Goal: Feedback & Contribution: Submit feedback/report problem

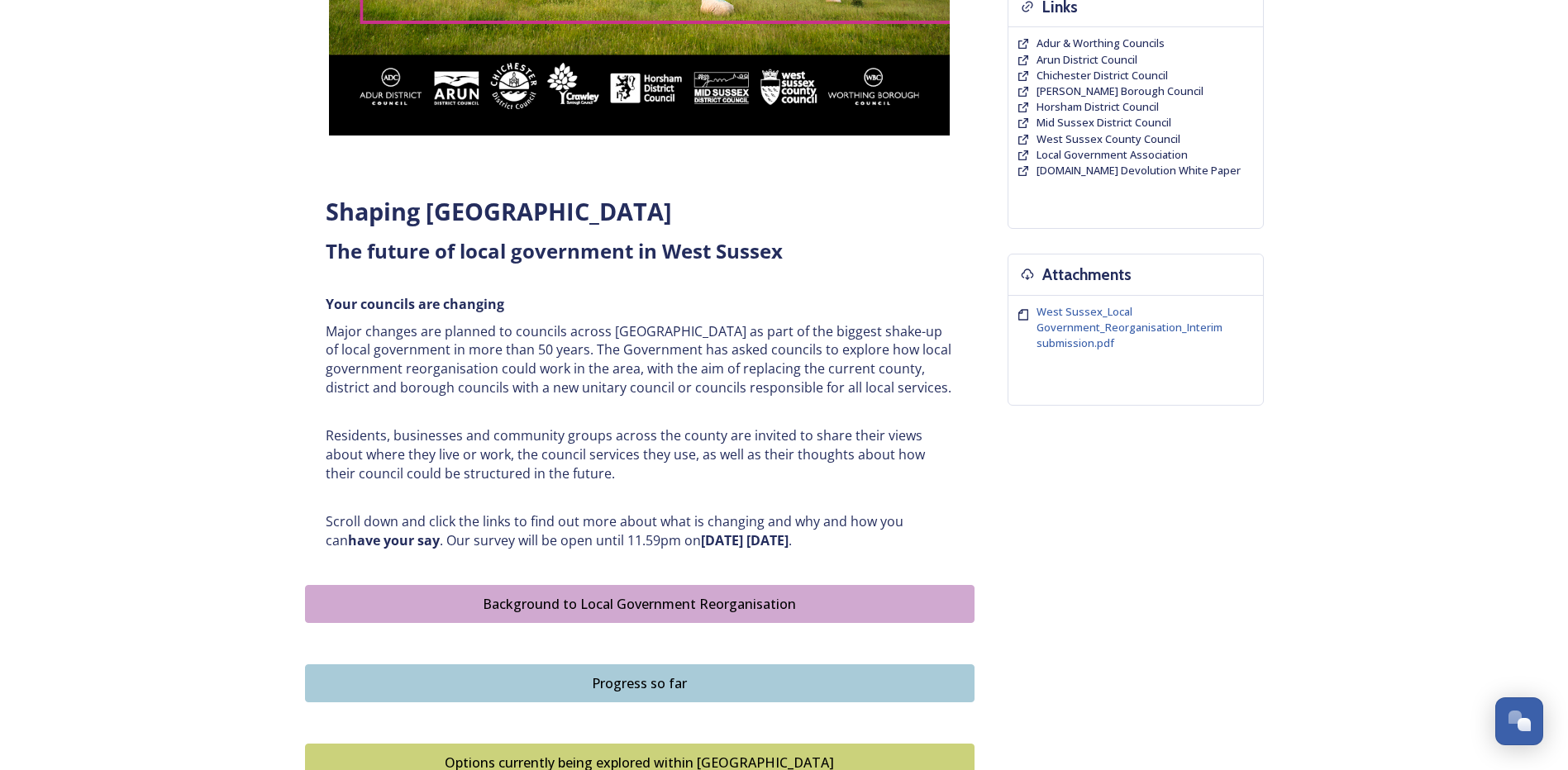
scroll to position [826, 0]
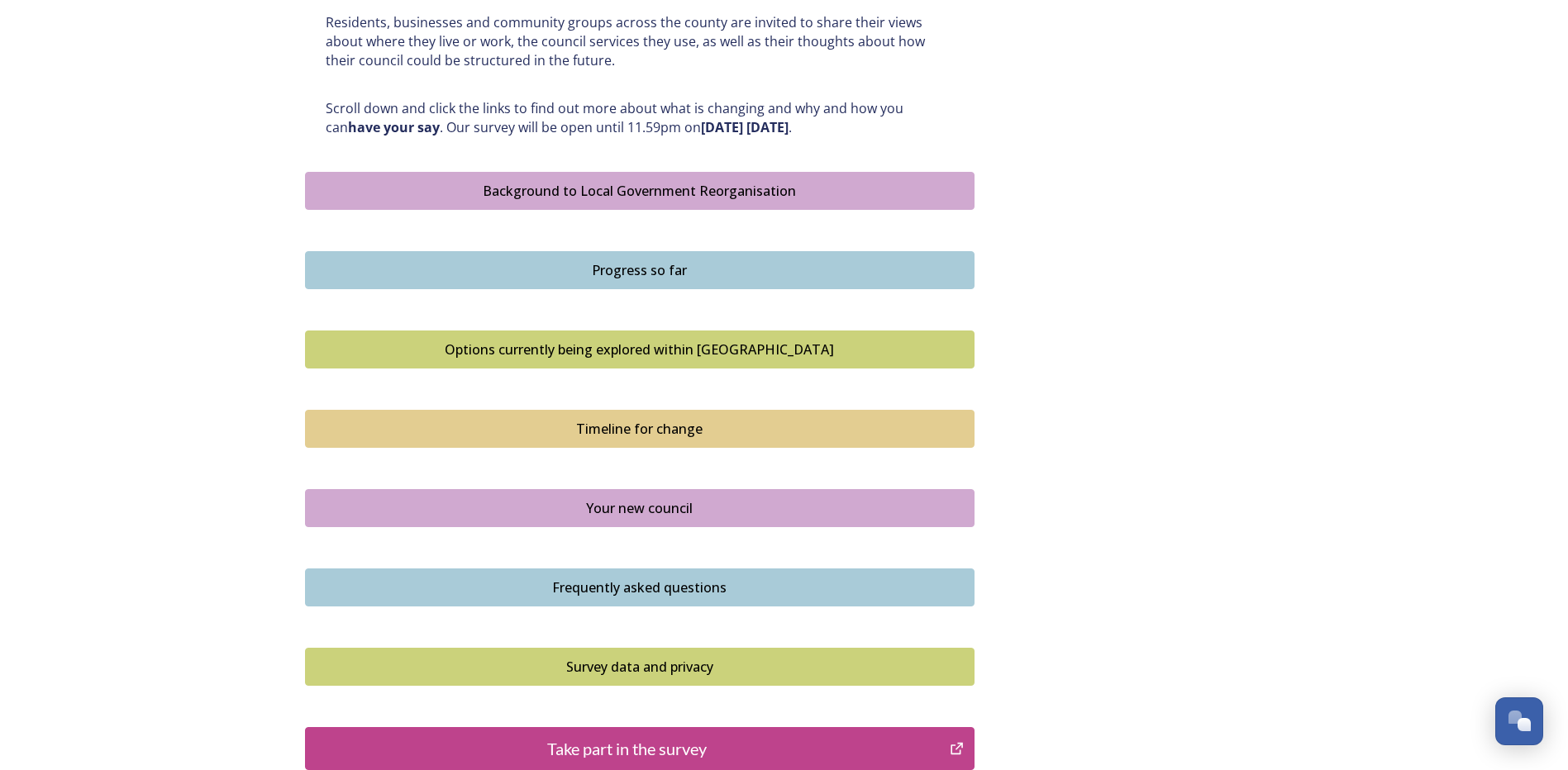
click at [716, 742] on div "Take part in the survey" at bounding box center [627, 749] width 627 height 25
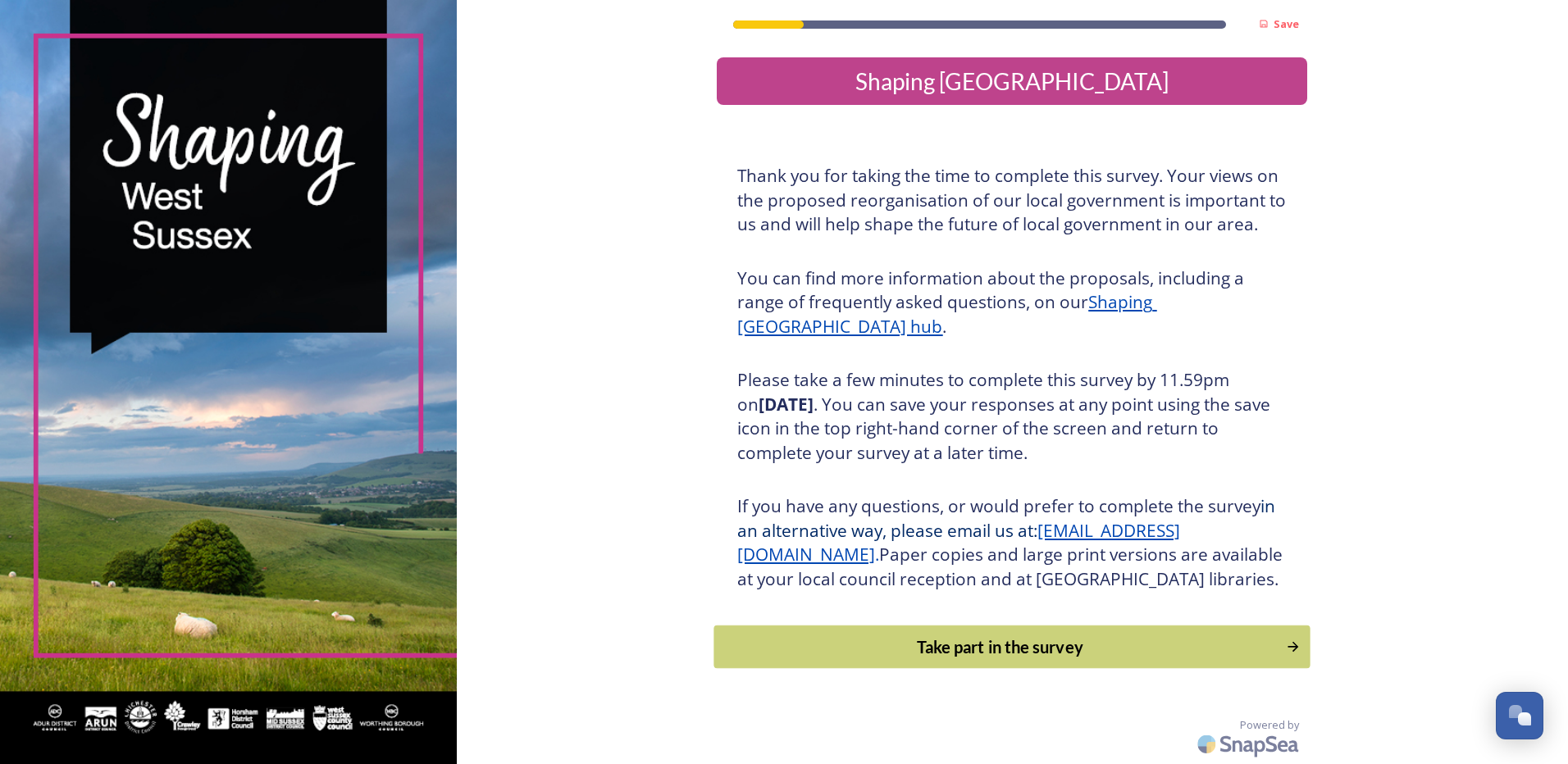
click at [995, 659] on div "Take part in the survey" at bounding box center [1000, 647] width 554 height 25
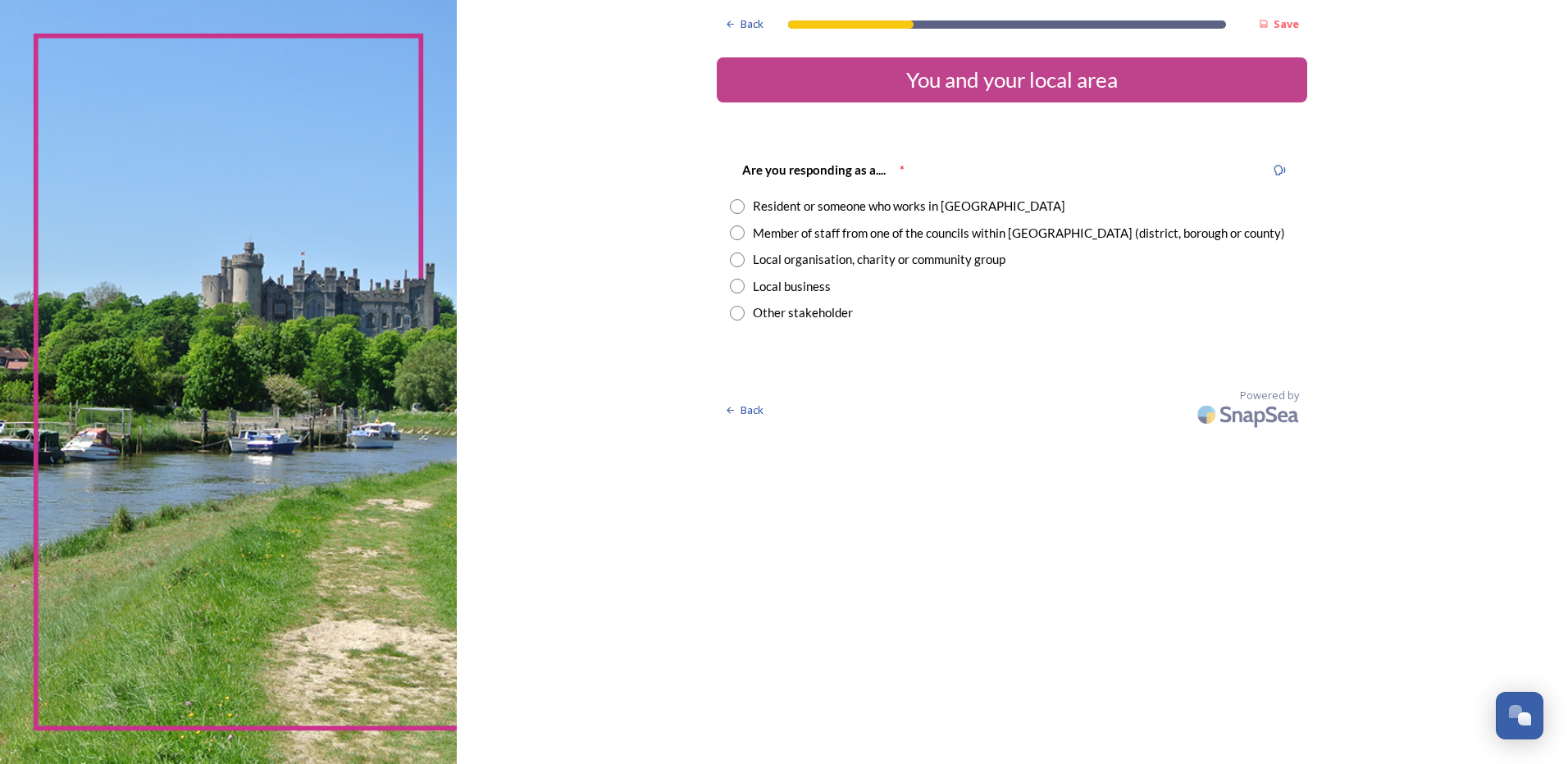
click at [741, 235] on input "radio" at bounding box center [737, 233] width 15 height 15
radio input "true"
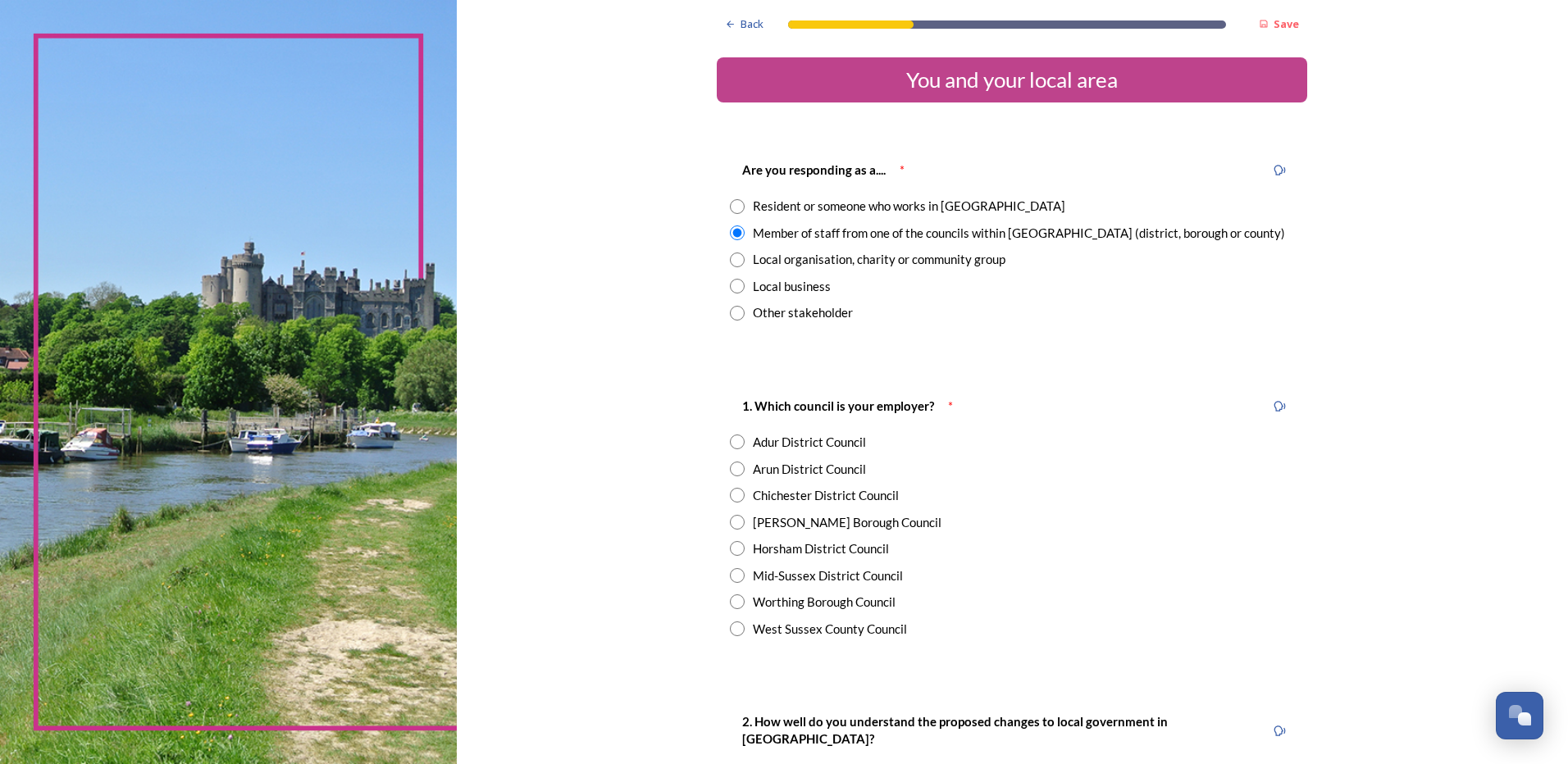
click at [736, 633] on input "radio" at bounding box center [737, 628] width 15 height 15
radio input "true"
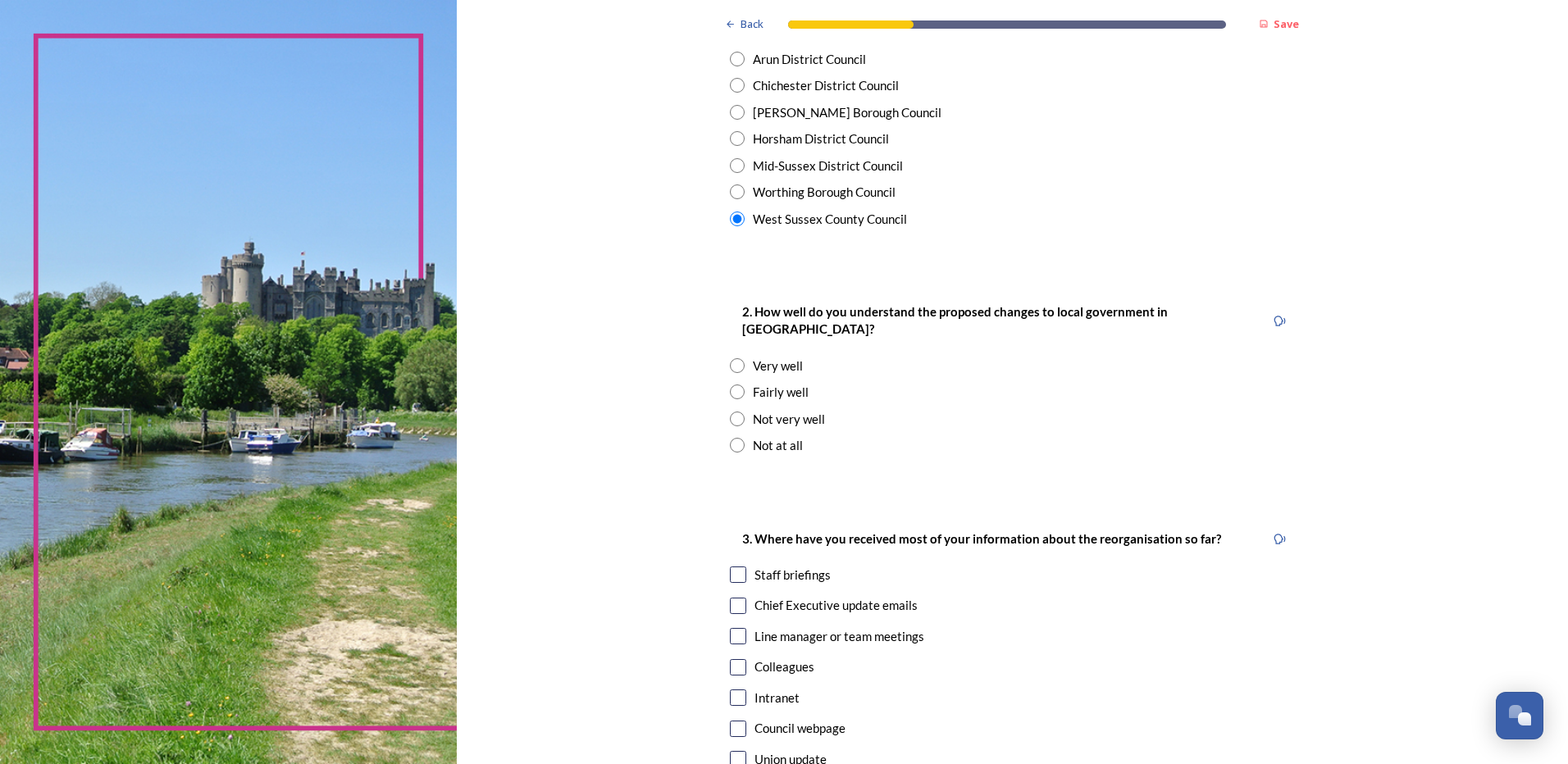
click at [730, 384] on input "radio" at bounding box center [737, 391] width 15 height 15
radio input "true"
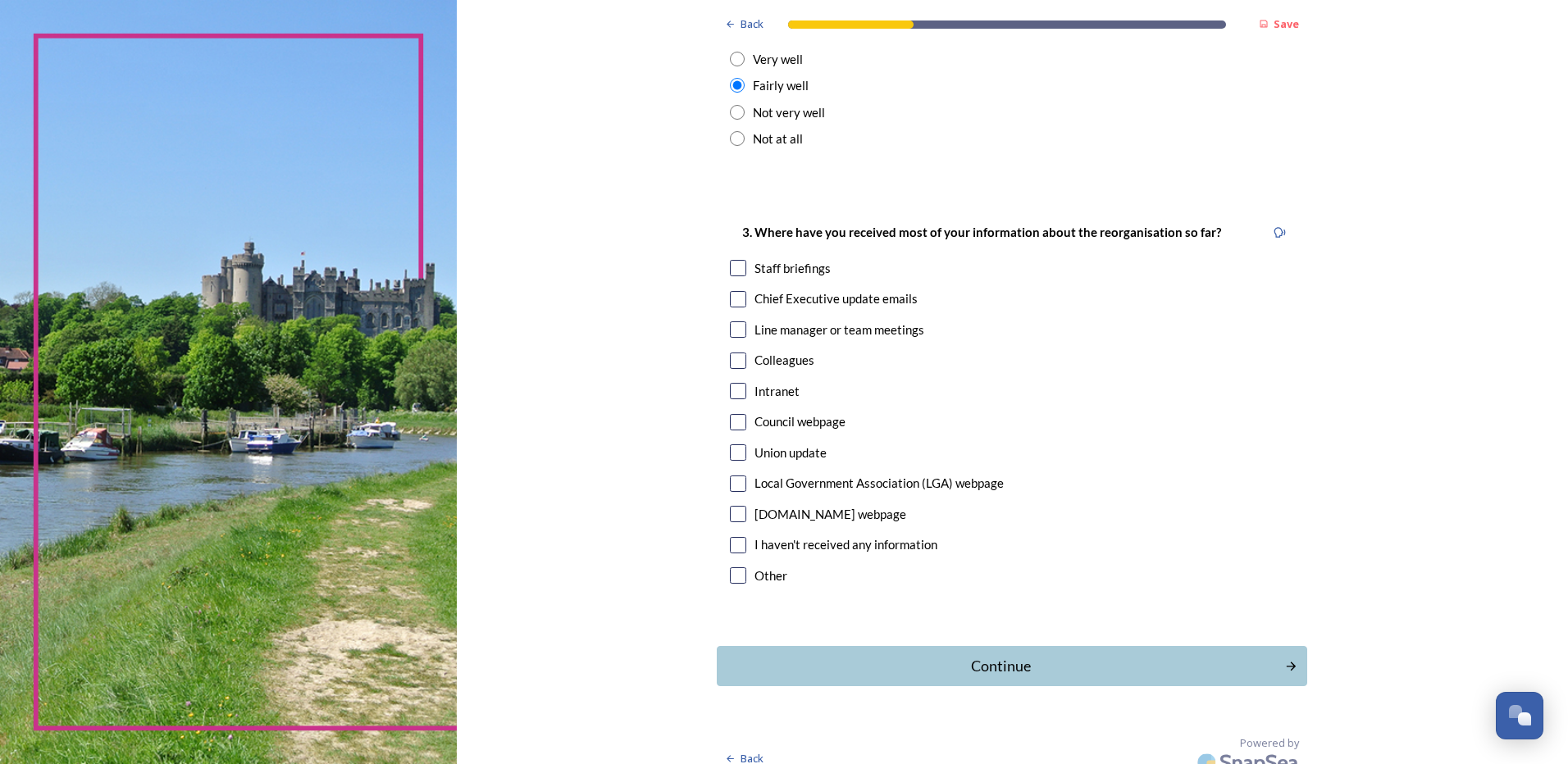
click at [730, 291] on input "checkbox" at bounding box center [738, 299] width 17 height 17
checkbox input "true"
click at [1038, 655] on div "Continue" at bounding box center [1001, 665] width 555 height 22
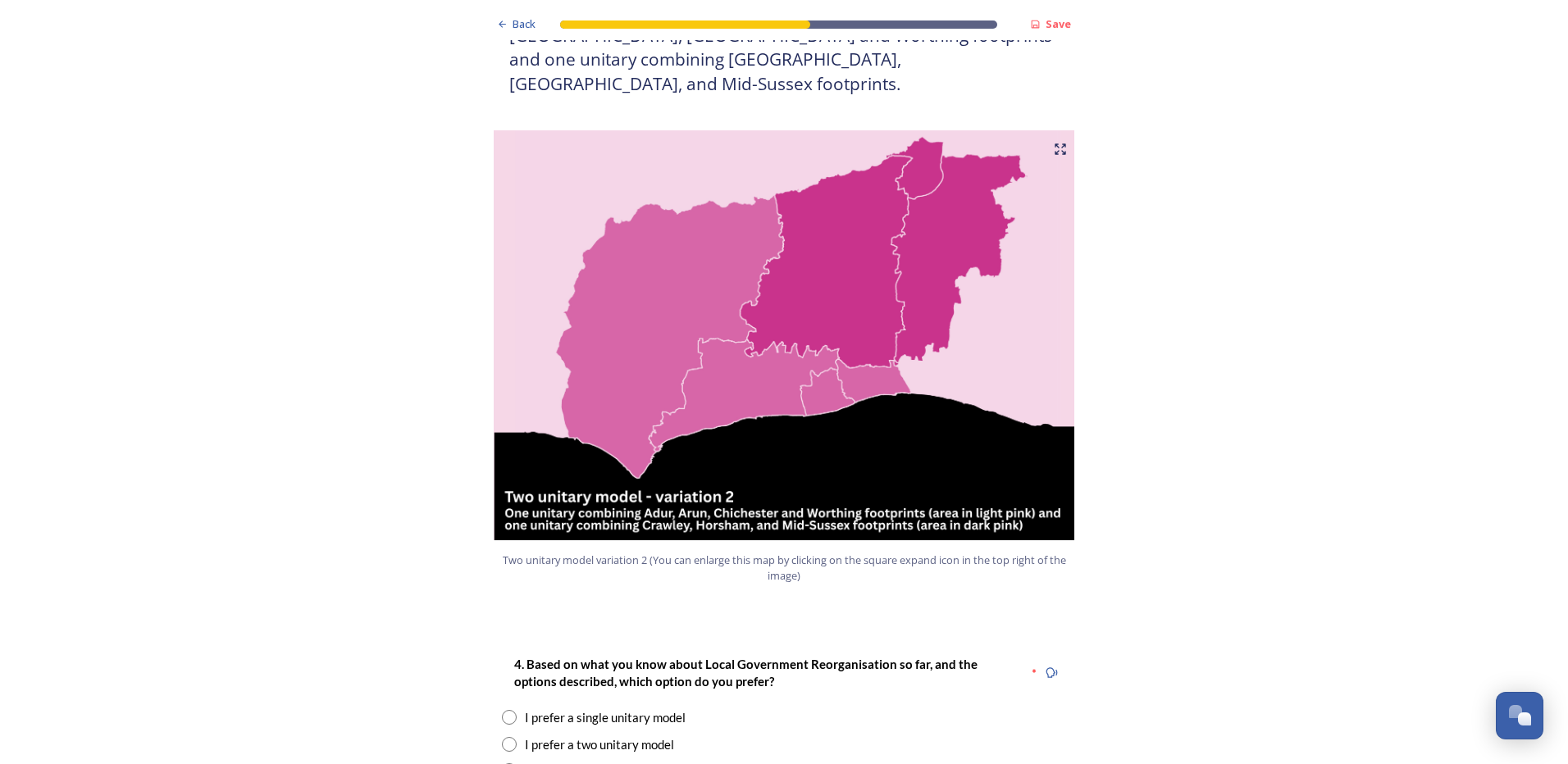
scroll to position [2050, 0]
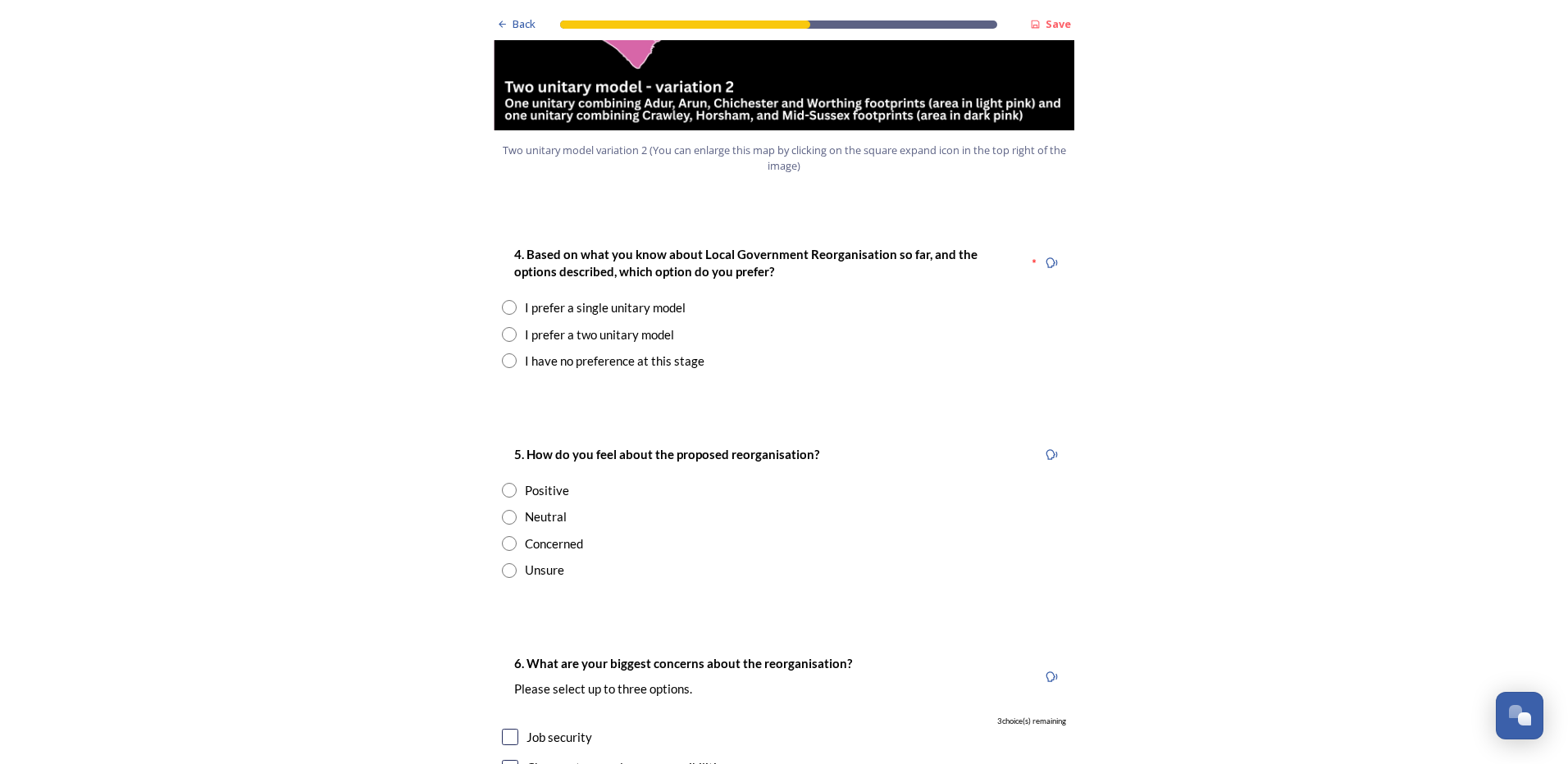
click at [502, 354] on input "radio" at bounding box center [509, 361] width 15 height 15
radio input "true"
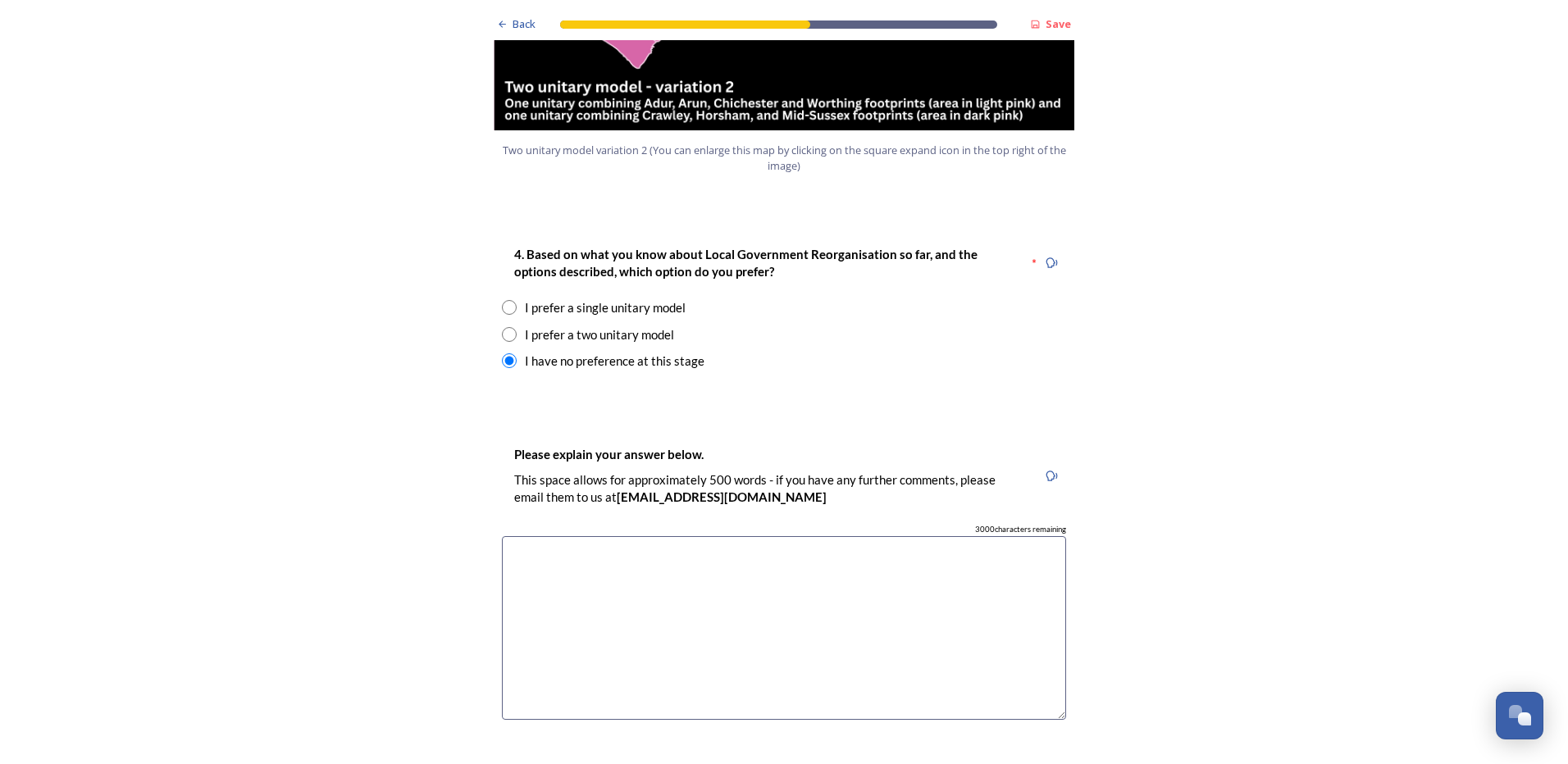
scroll to position [2459, 0]
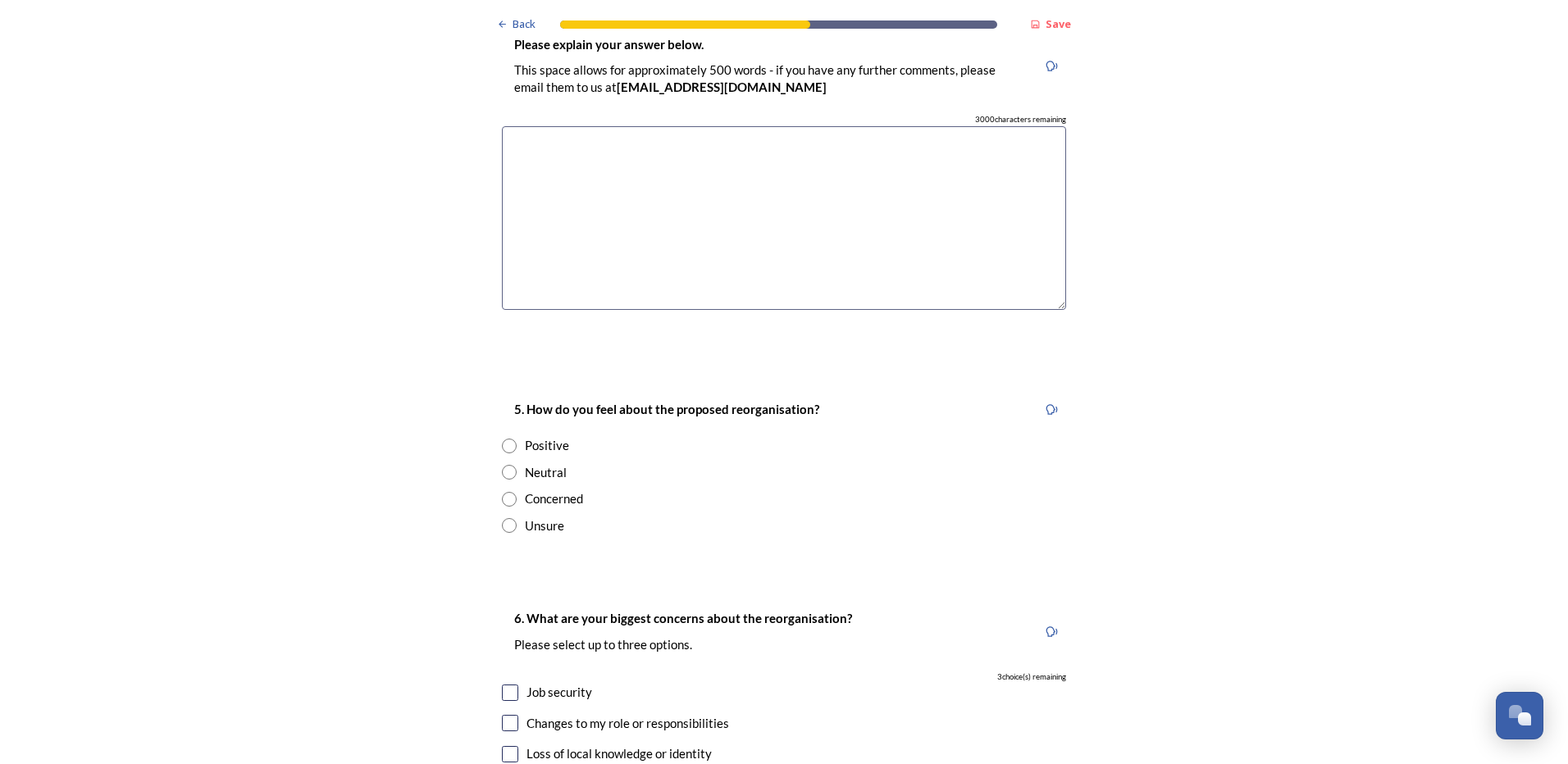
click at [503, 465] on input "radio" at bounding box center [509, 472] width 15 height 15
radio input "true"
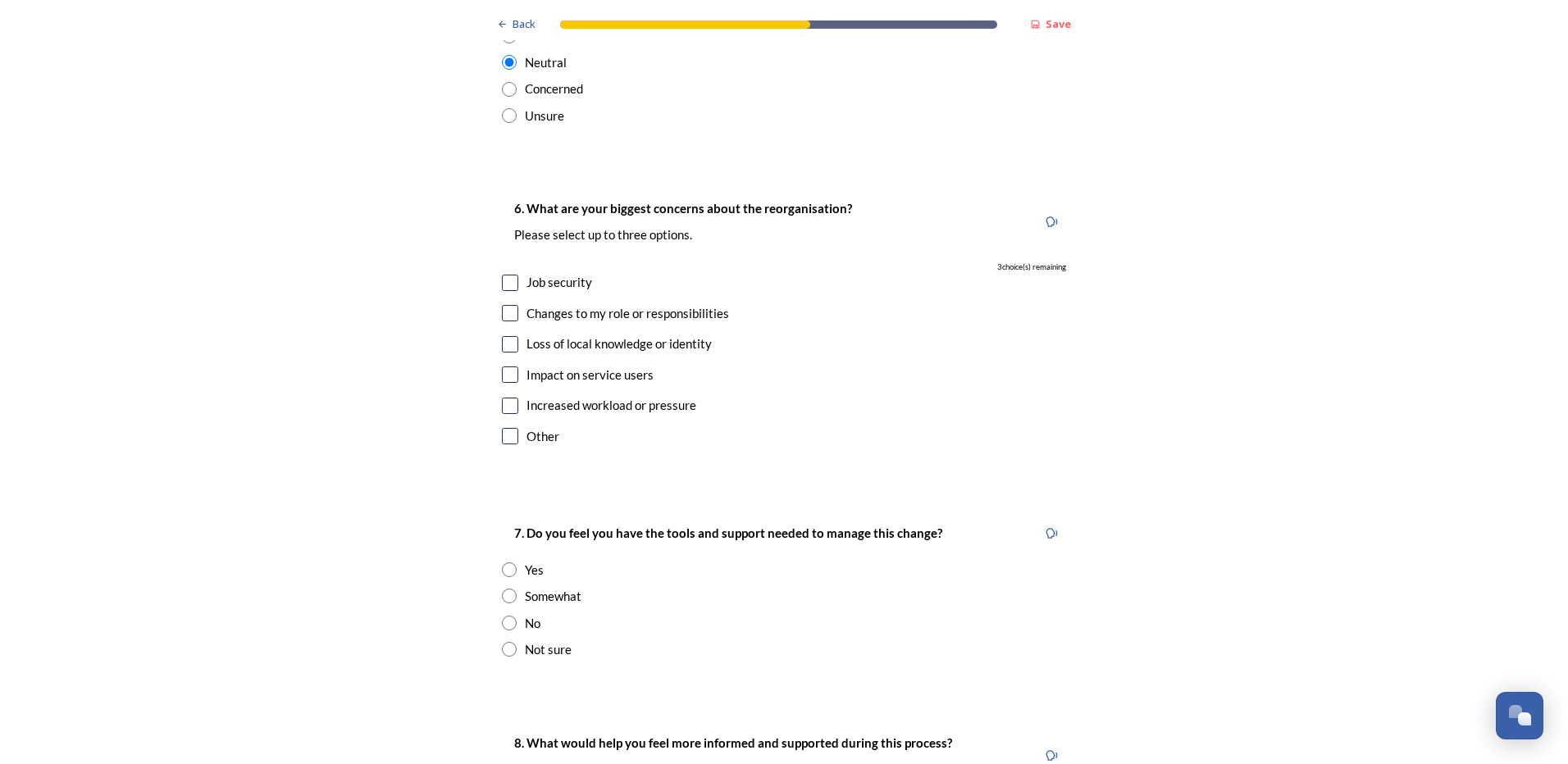
click at [510, 367] on input "checkbox" at bounding box center [510, 375] width 17 height 17
checkbox input "true"
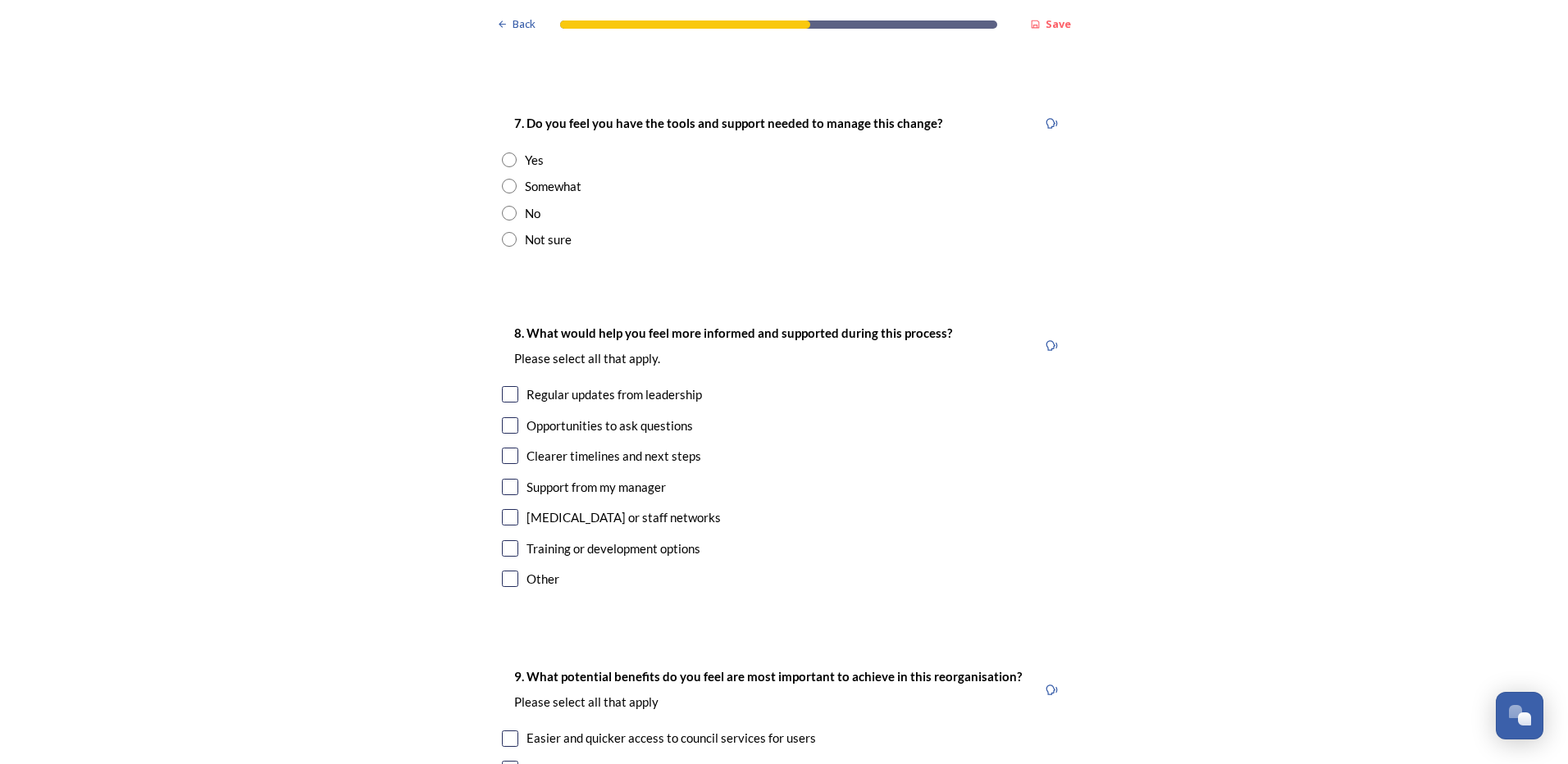
click at [503, 179] on input "radio" at bounding box center [509, 186] width 15 height 15
radio input "true"
click at [502, 447] on input "checkbox" at bounding box center [510, 455] width 17 height 17
checkbox input "true"
click at [507, 386] on input "checkbox" at bounding box center [510, 394] width 17 height 17
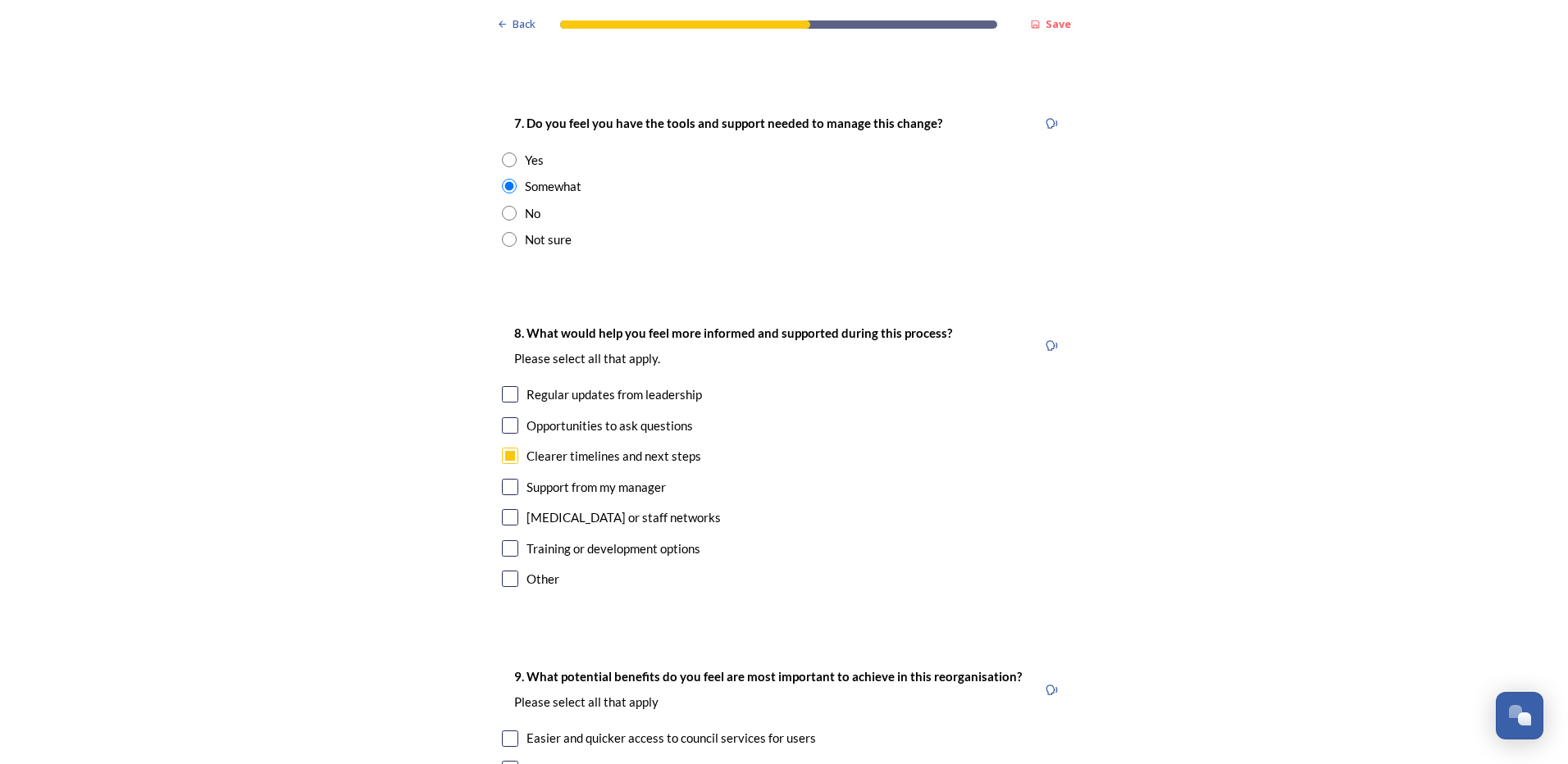
checkbox input "true"
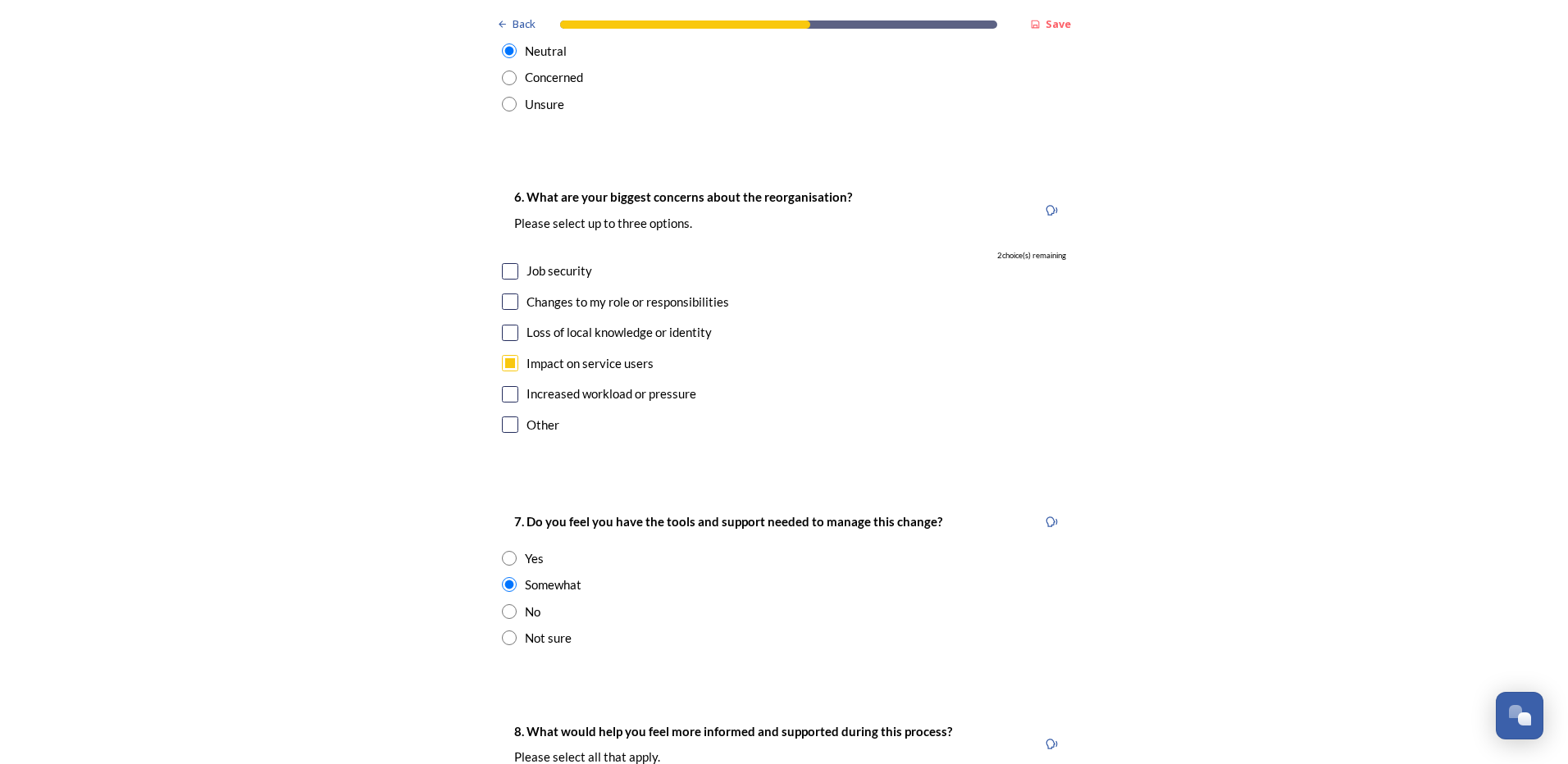
scroll to position [3291, 0]
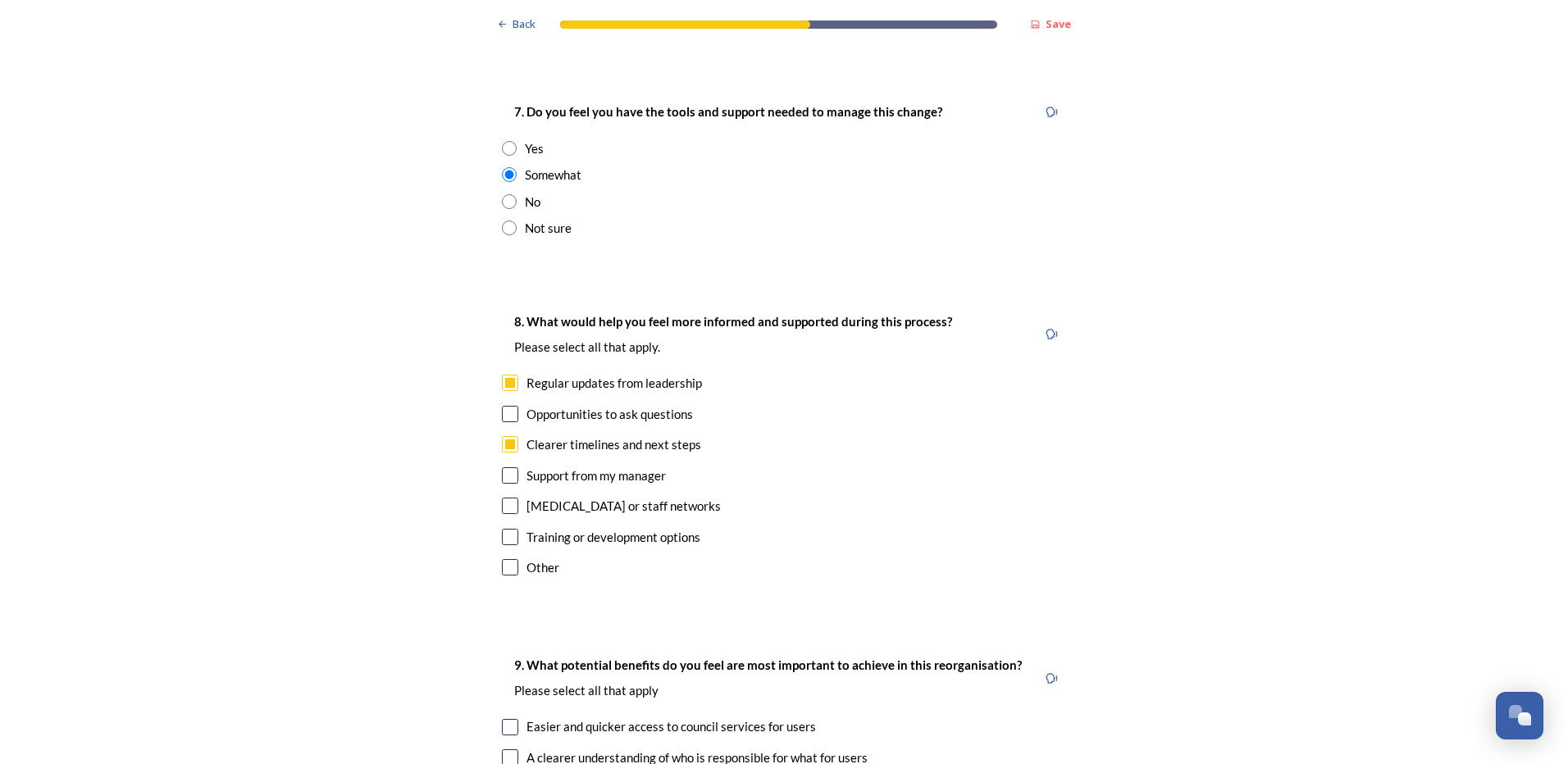
click at [504, 529] on input "checkbox" at bounding box center [510, 536] width 17 height 17
checkbox input "true"
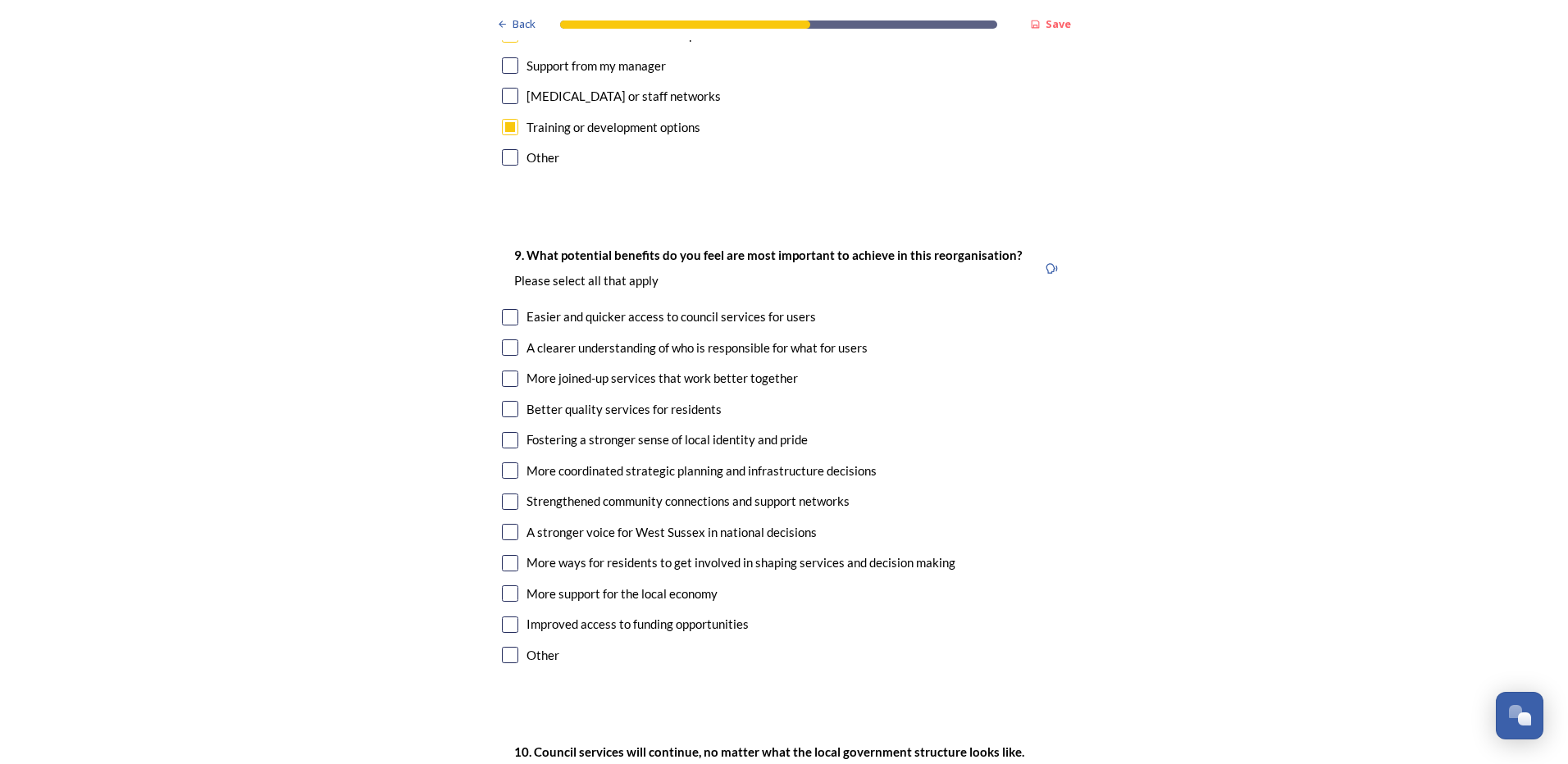
click at [504, 309] on input "checkbox" at bounding box center [510, 317] width 17 height 17
checkbox input "true"
click at [504, 340] on input "checkbox" at bounding box center [510, 347] width 17 height 17
checkbox input "true"
click at [503, 370] on input "checkbox" at bounding box center [510, 378] width 17 height 17
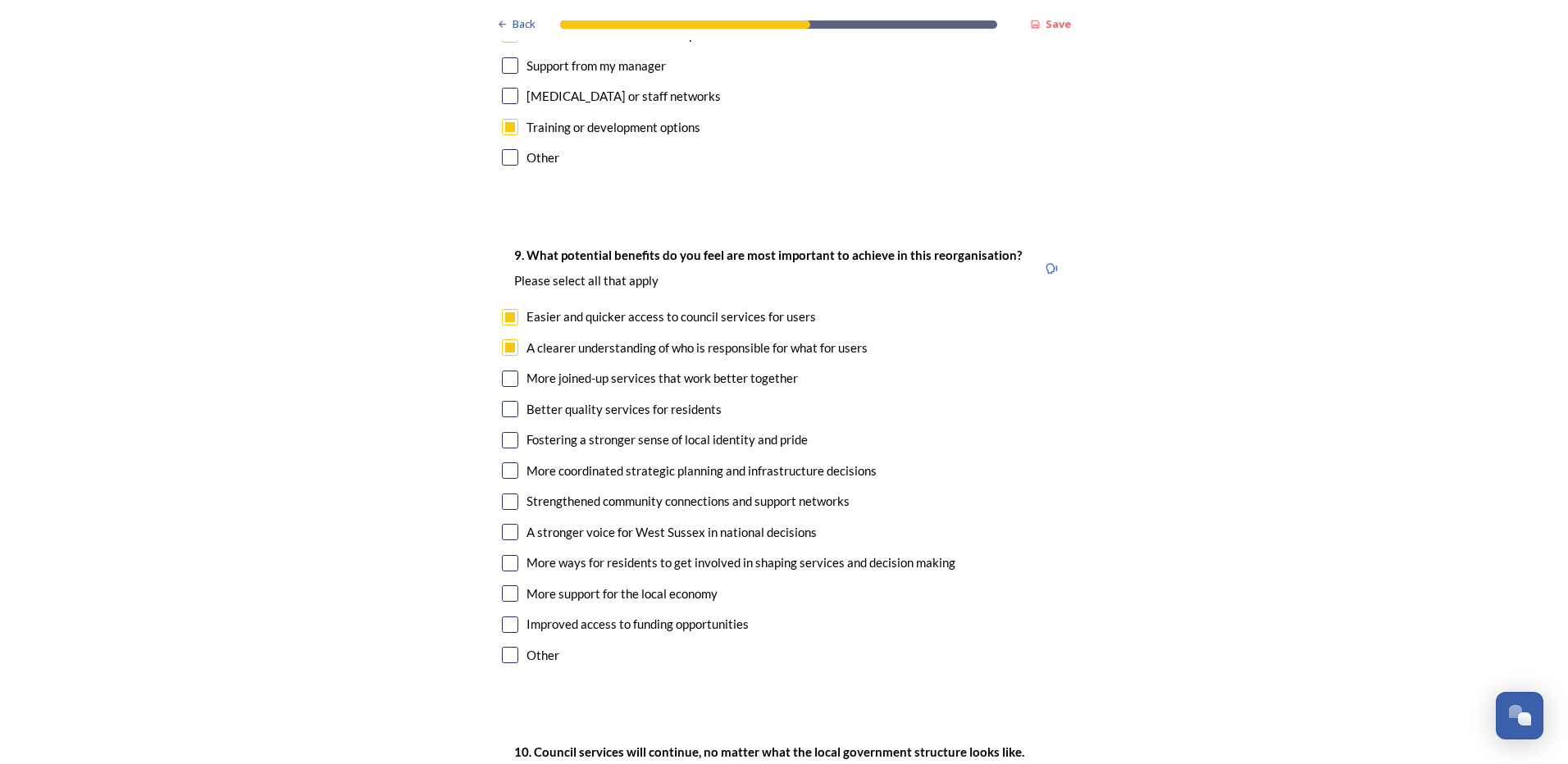
checkbox input "true"
click at [507, 401] on input "checkbox" at bounding box center [510, 409] width 17 height 17
checkbox input "true"
click at [510, 432] on input "checkbox" at bounding box center [510, 440] width 17 height 17
checkbox input "true"
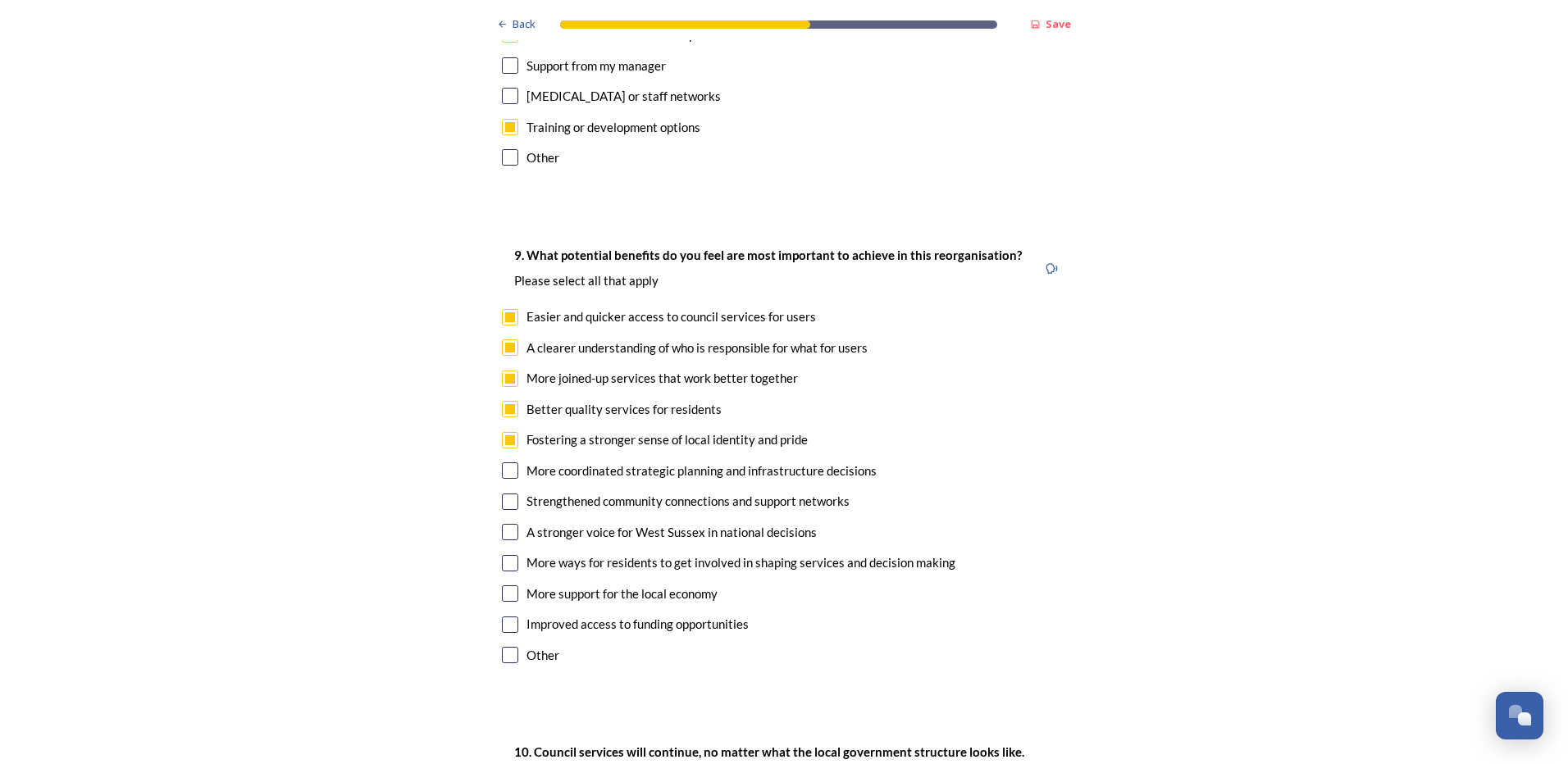
click at [502, 462] on input "checkbox" at bounding box center [510, 470] width 17 height 17
checkbox input "true"
click at [507, 494] on input "checkbox" at bounding box center [510, 501] width 17 height 17
checkbox input "true"
click at [502, 524] on input "checkbox" at bounding box center [510, 532] width 17 height 17
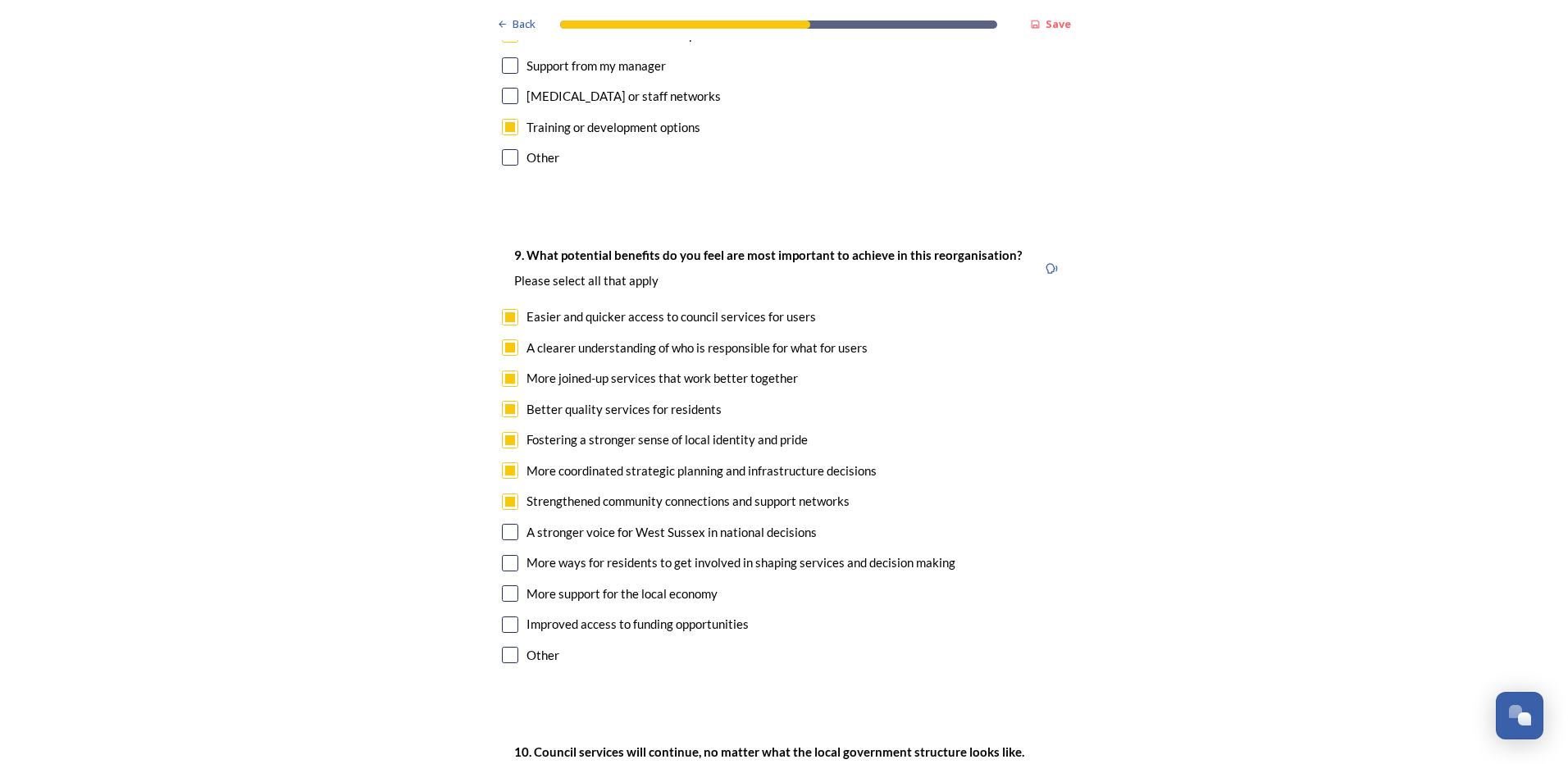
checkbox input "true"
click at [510, 555] on input "checkbox" at bounding box center [510, 563] width 17 height 17
checkbox input "true"
click at [504, 585] on input "checkbox" at bounding box center [510, 593] width 17 height 17
checkbox input "true"
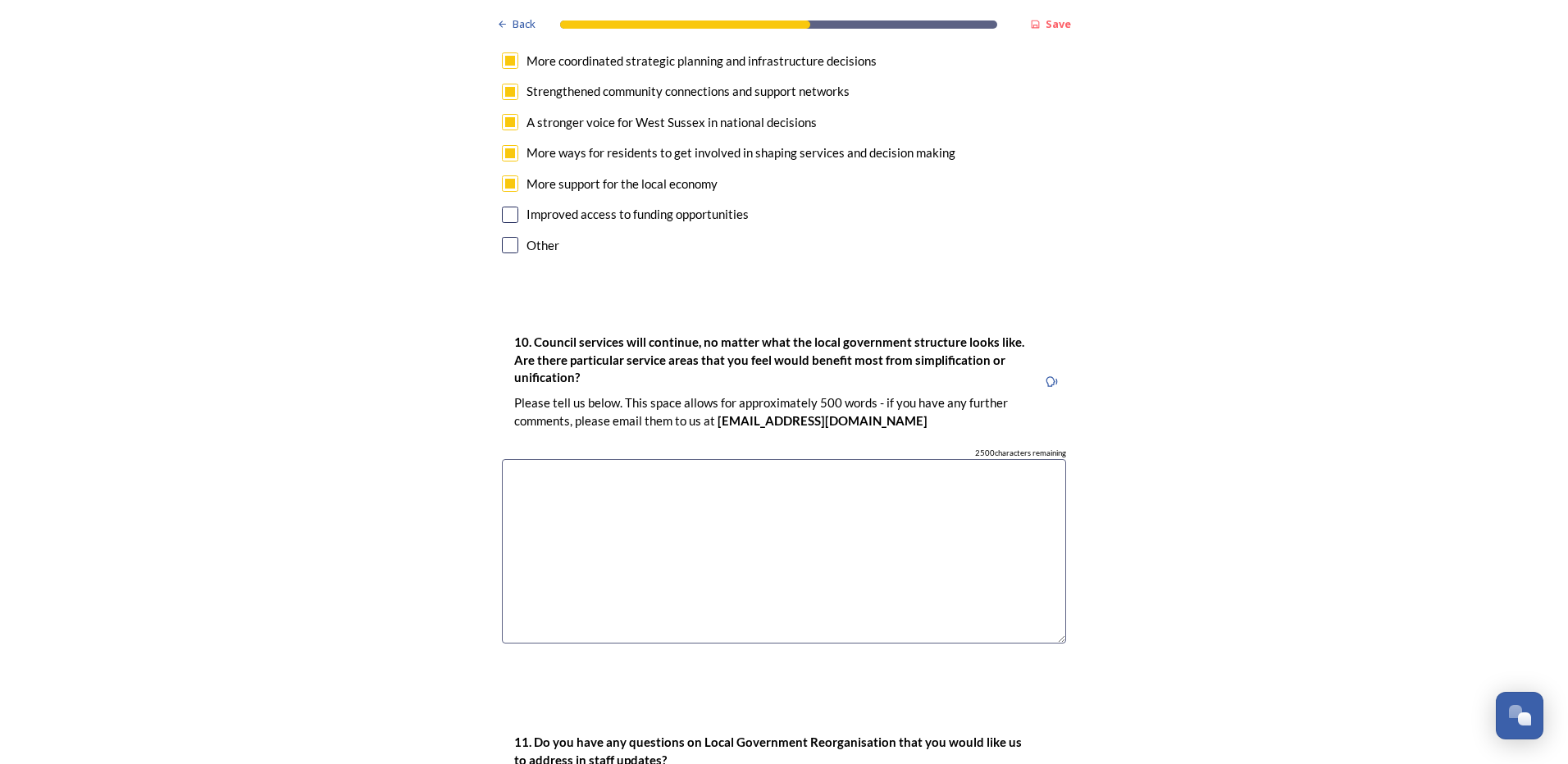
scroll to position [4520, 0]
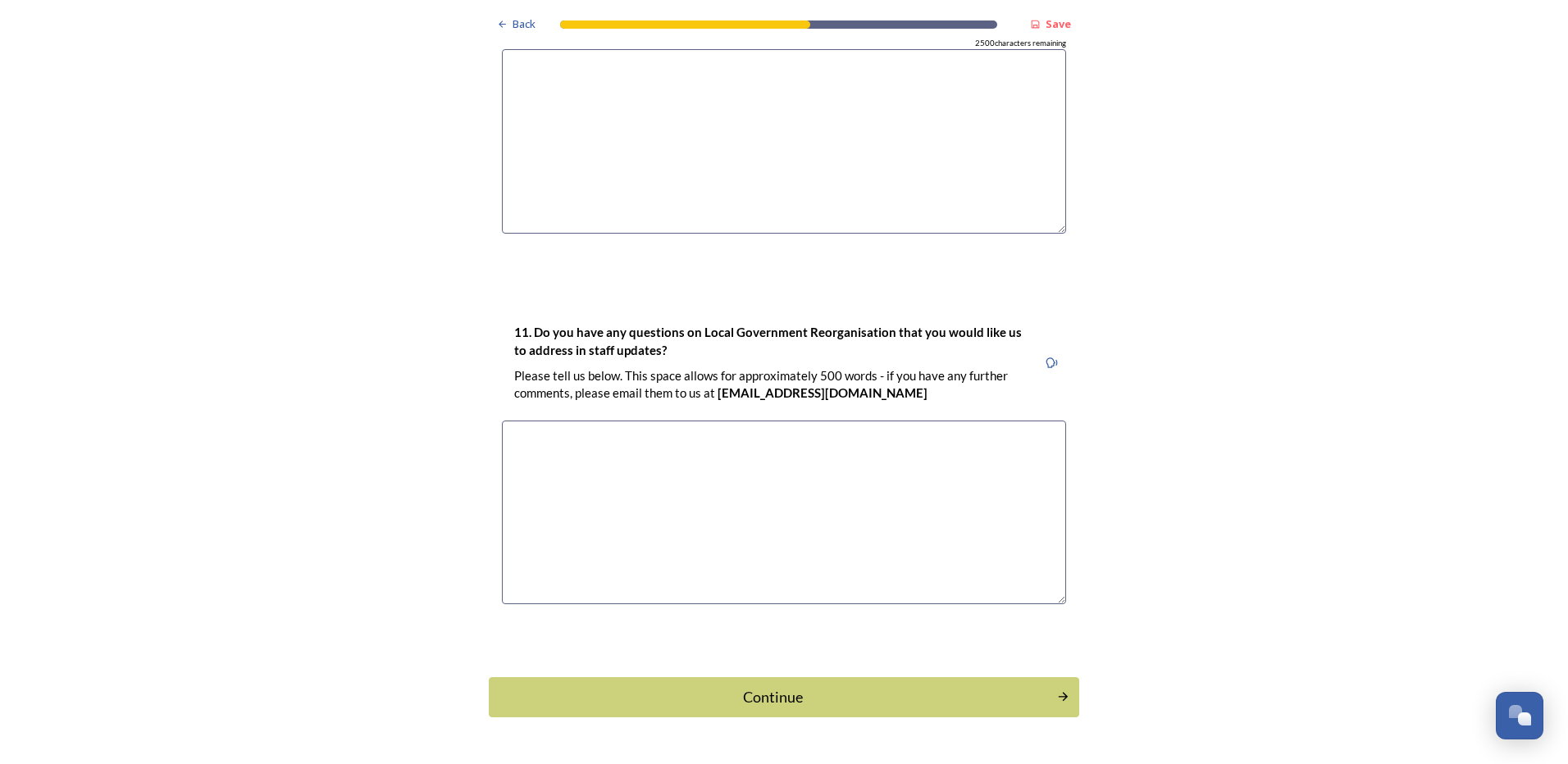
click at [636, 443] on textarea at bounding box center [784, 513] width 564 height 185
click at [1033, 18] on div "Save" at bounding box center [1051, 24] width 58 height 32
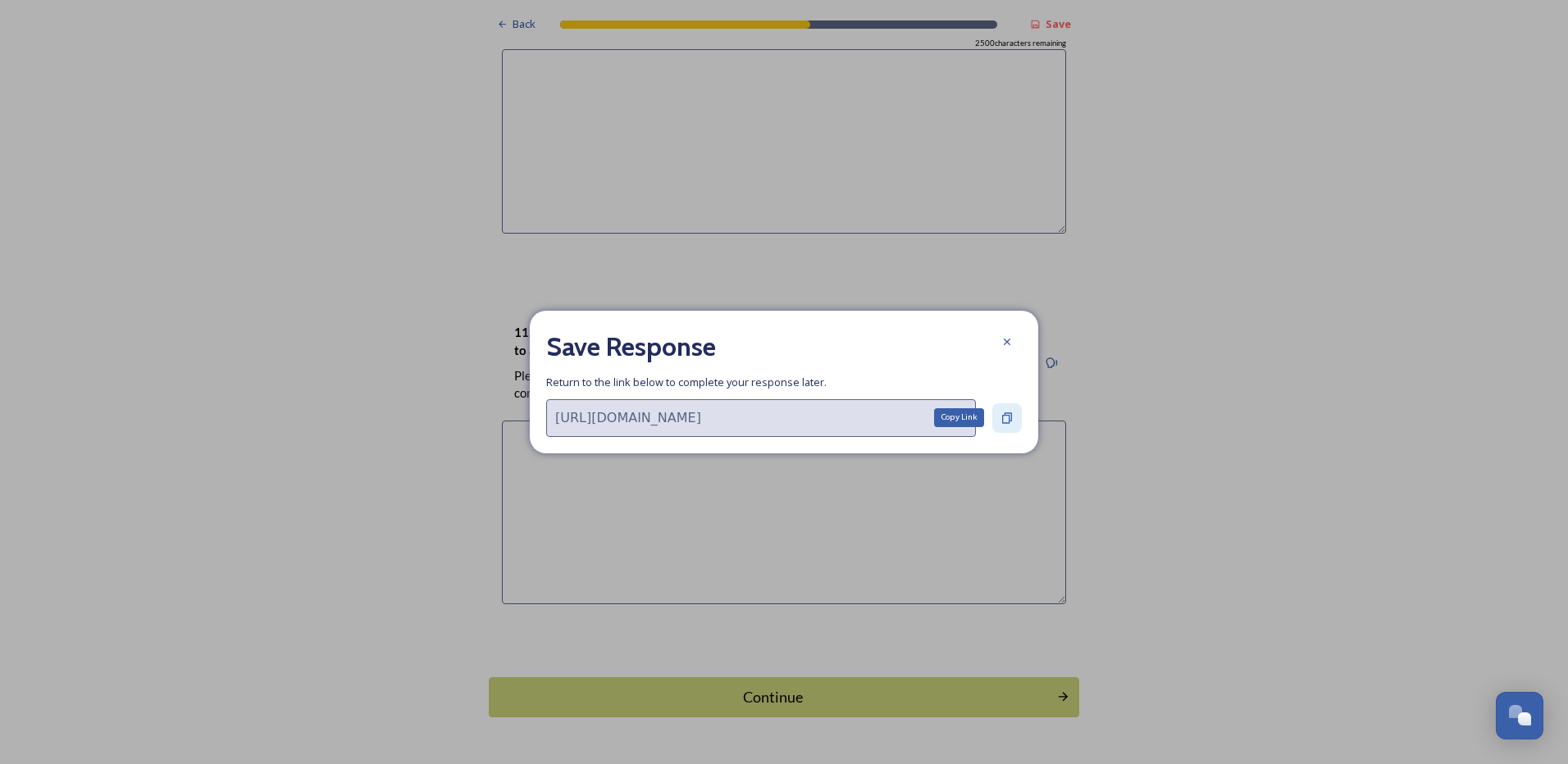
click at [1000, 410] on div "Copy Link" at bounding box center [1007, 418] width 30 height 30
